Goal: Information Seeking & Learning: Learn about a topic

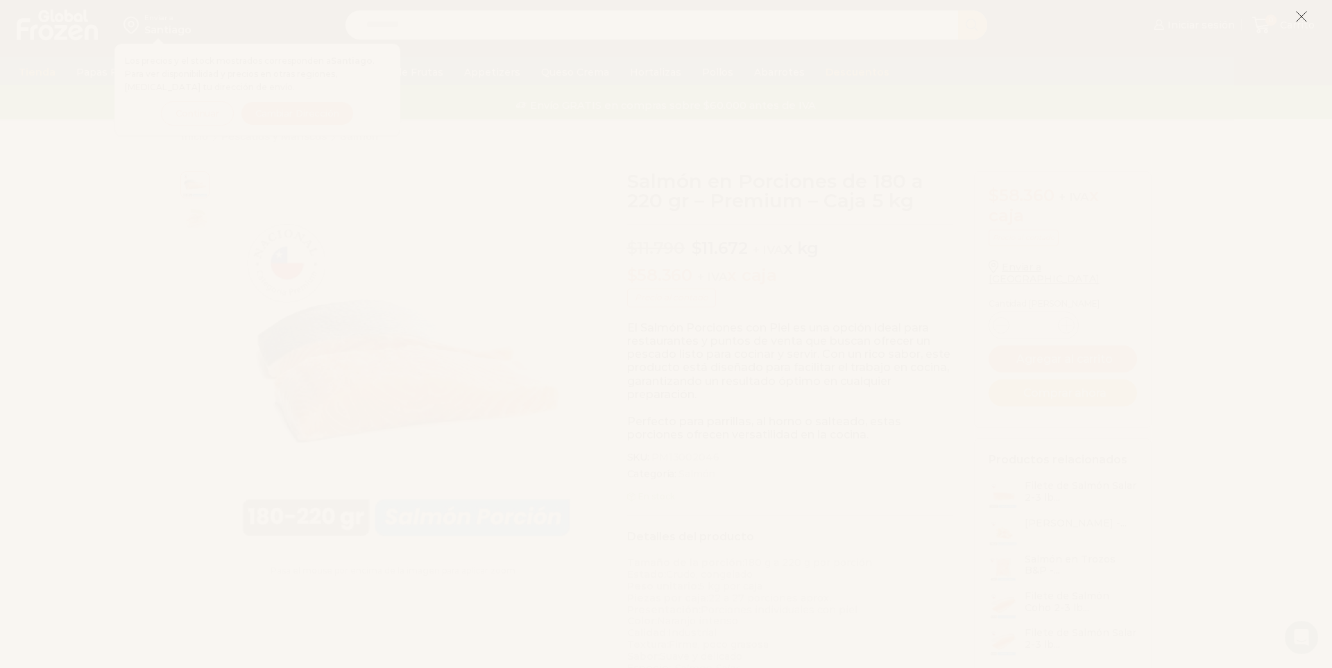
click at [1296, 17] on icon at bounding box center [1302, 16] width 12 height 12
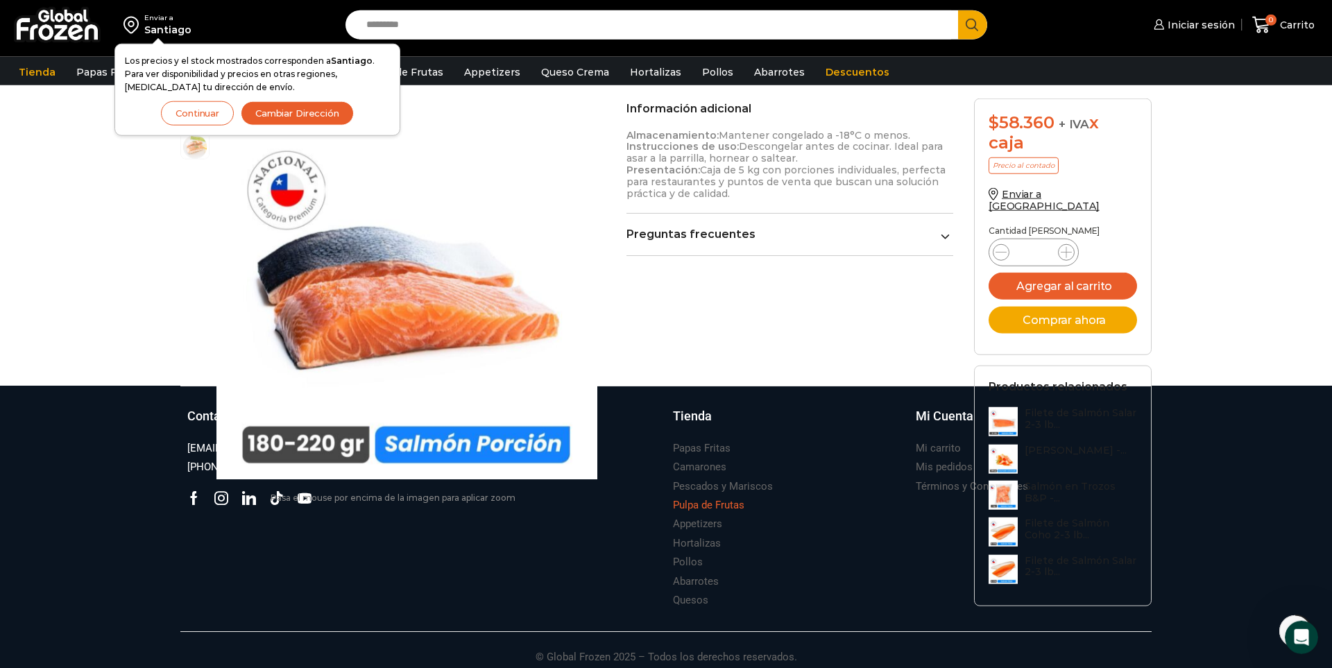
scroll to position [795, 0]
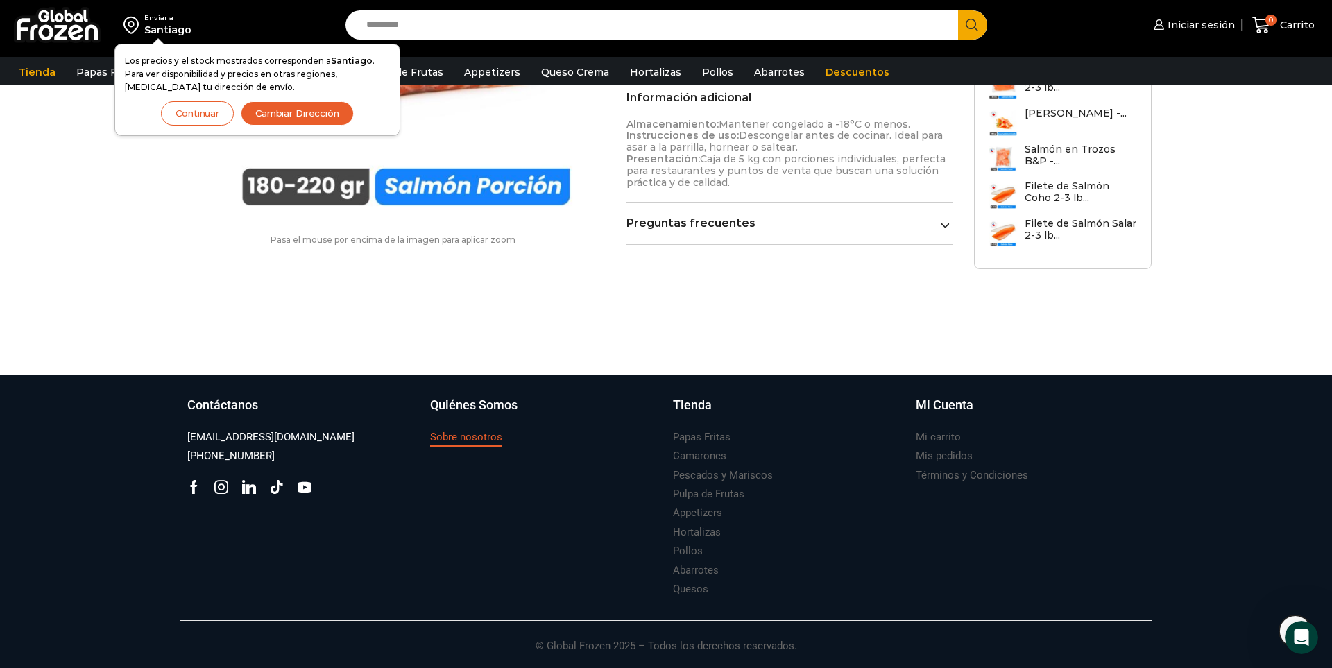
click at [485, 443] on h3 "Sobre nosotros" at bounding box center [466, 437] width 72 height 15
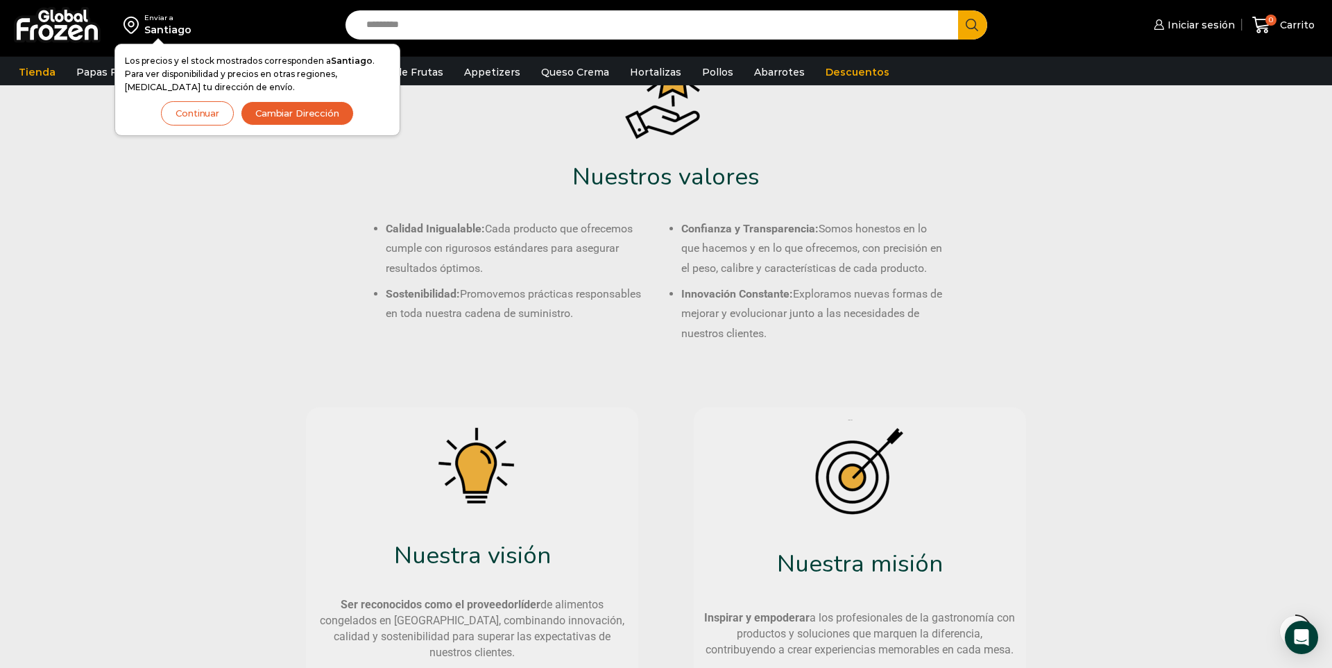
scroll to position [479, 0]
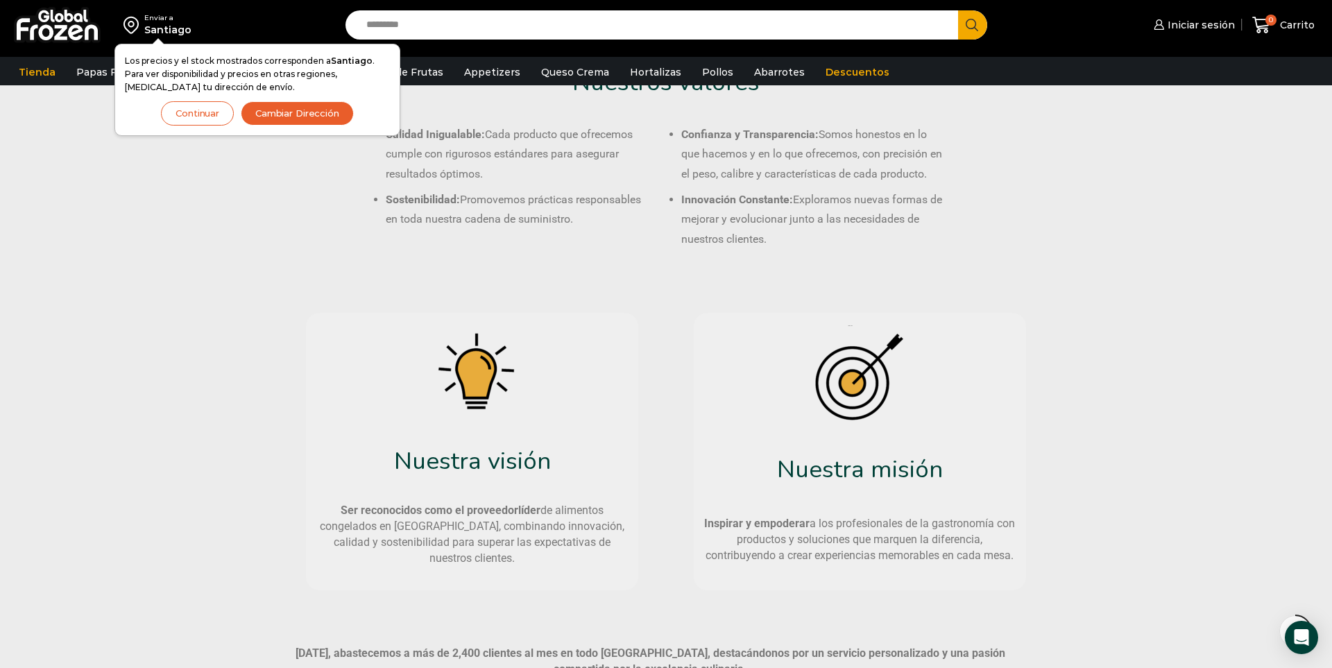
click at [186, 238] on div "Calidad Inigualable: Cada producto que ofrecemos cumple con rigurosos estándare…" at bounding box center [666, 187] width 972 height 153
click at [185, 112] on button "Continuar" at bounding box center [197, 113] width 73 height 24
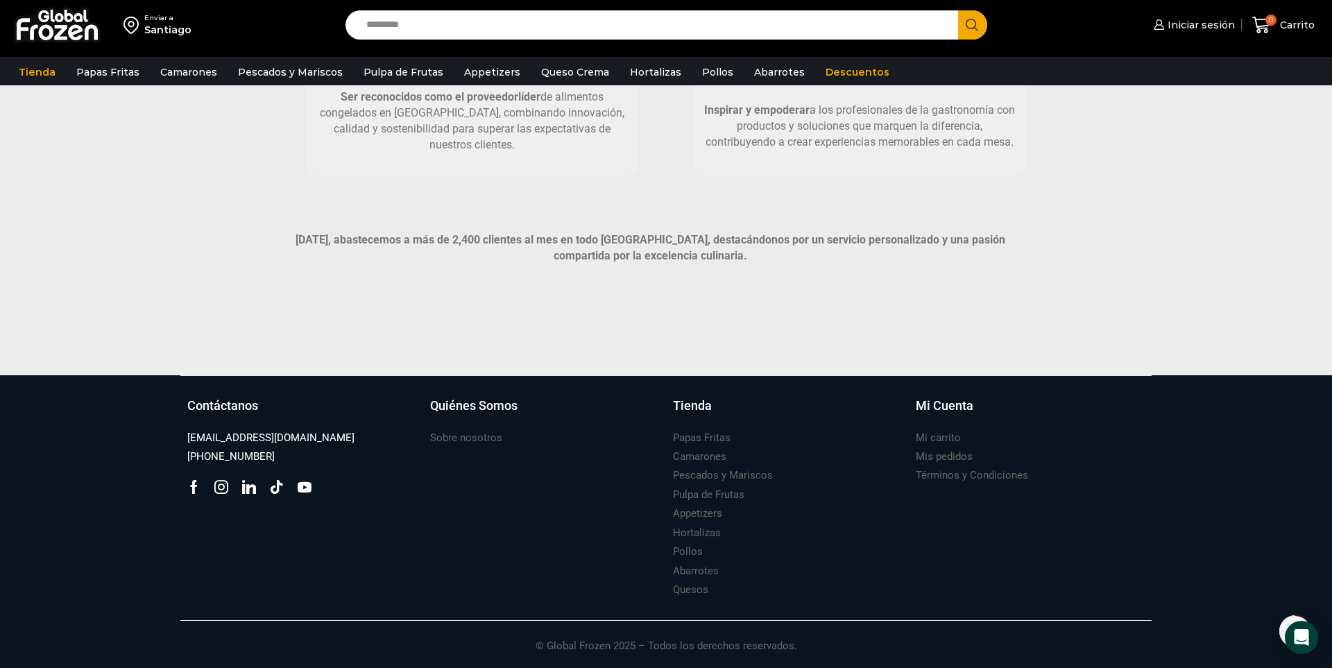
scroll to position [0, 0]
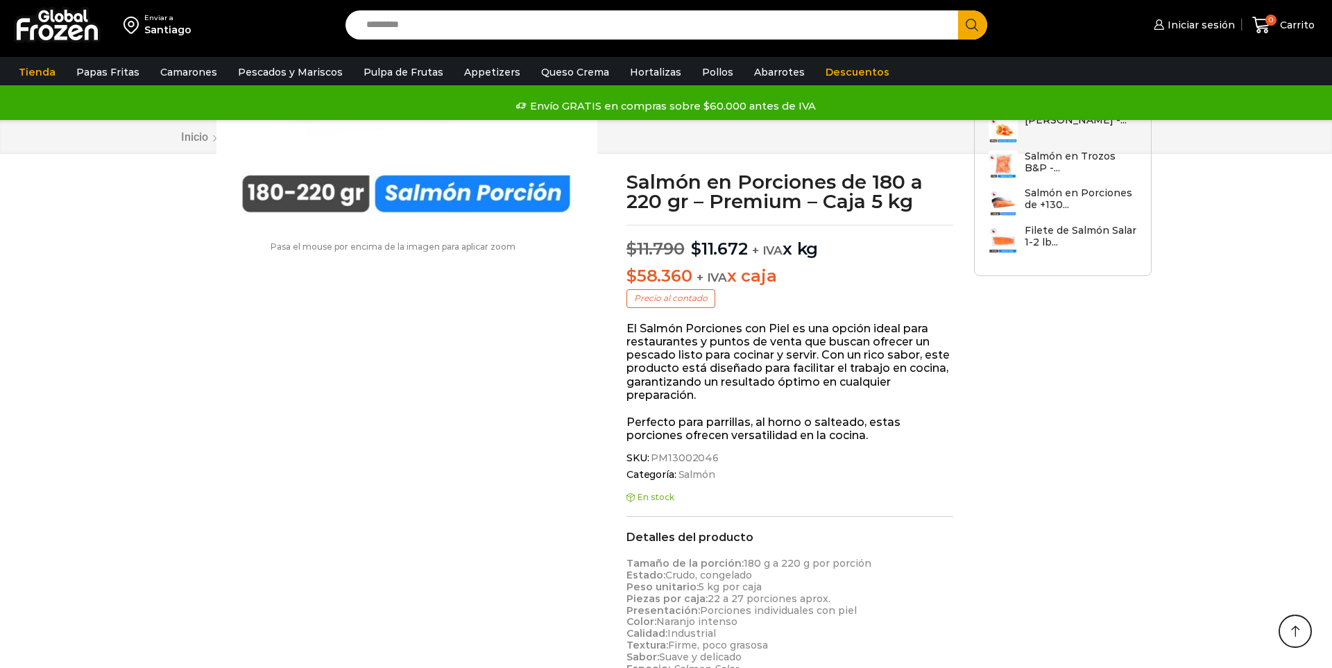
scroll to position [788, 0]
